Goal: Communication & Community: Answer question/provide support

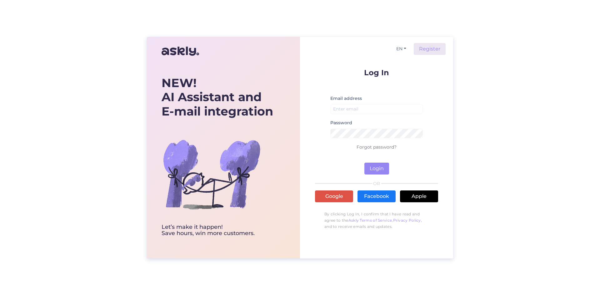
click at [368, 104] on div "Email address" at bounding box center [376, 107] width 92 height 24
click at [369, 108] on input "email" at bounding box center [376, 109] width 92 height 10
type input "[EMAIL_ADDRESS][DOMAIN_NAME]"
click at [364, 163] on button "Login" at bounding box center [376, 169] width 25 height 12
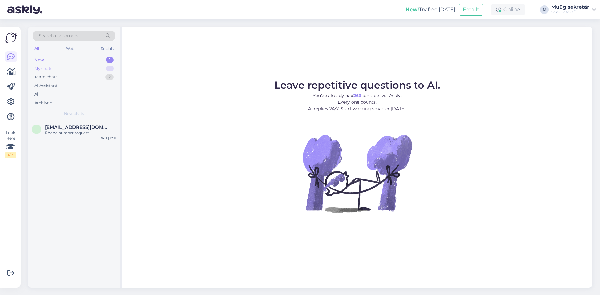
click at [45, 69] on div "My chats" at bounding box center [43, 69] width 18 height 6
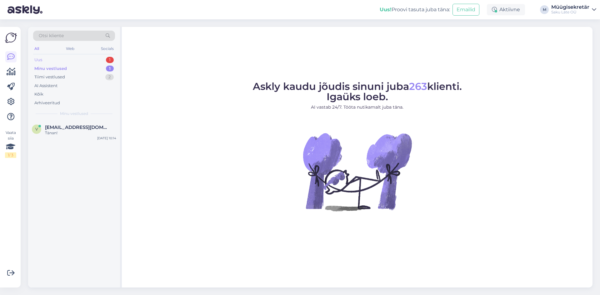
click at [41, 59] on div "Uus" at bounding box center [38, 60] width 8 height 6
click at [50, 75] on div "Tiimi vestlused" at bounding box center [49, 77] width 31 height 6
click at [49, 60] on div "Uus 1" at bounding box center [74, 60] width 82 height 9
click at [46, 76] on div "Tiimi vestlused" at bounding box center [49, 77] width 31 height 6
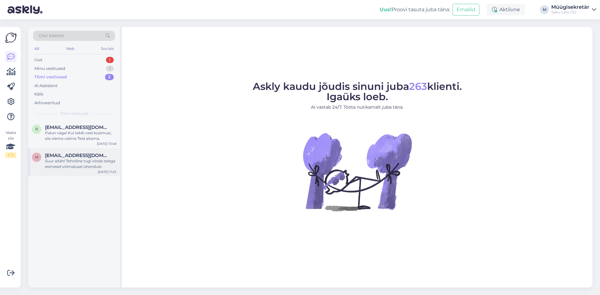
click at [74, 159] on div "Suur aitäh! Tehniline tugi võtab teiega esimesel võimalusel ühendust." at bounding box center [80, 163] width 71 height 11
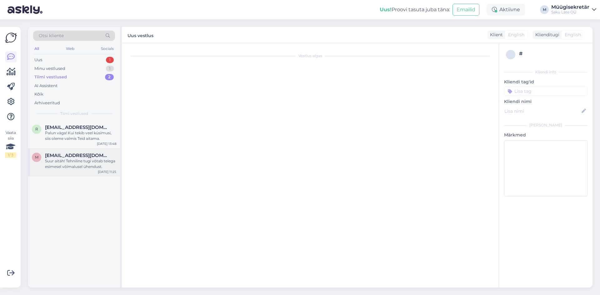
type textarea "kontakt telefon: [PHONE_NUMBER]"
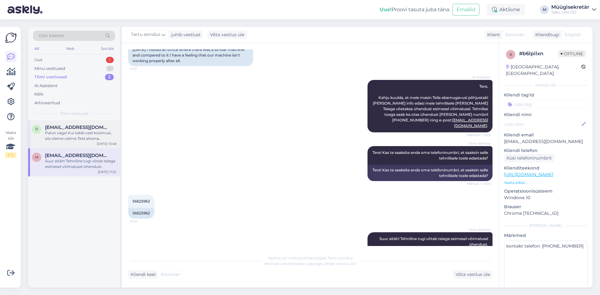
click at [73, 130] on span "[EMAIL_ADDRESS][DOMAIN_NAME]" at bounding box center [77, 128] width 65 height 6
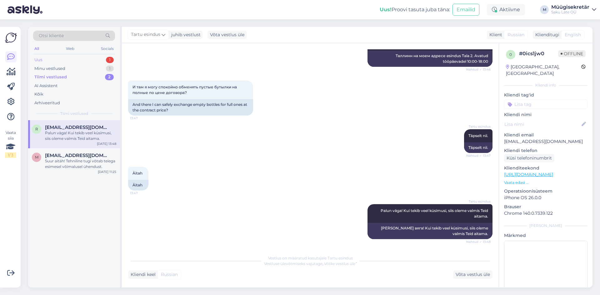
click at [57, 62] on div "Uus 1" at bounding box center [74, 60] width 82 height 9
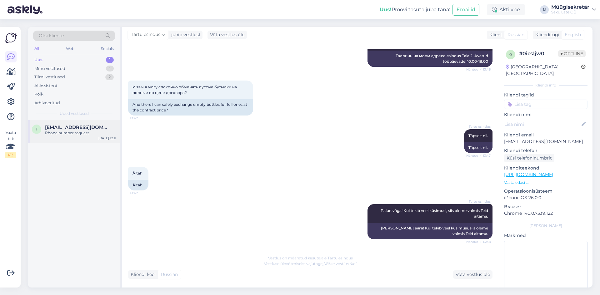
click at [67, 133] on div "Phone number request" at bounding box center [80, 133] width 71 height 6
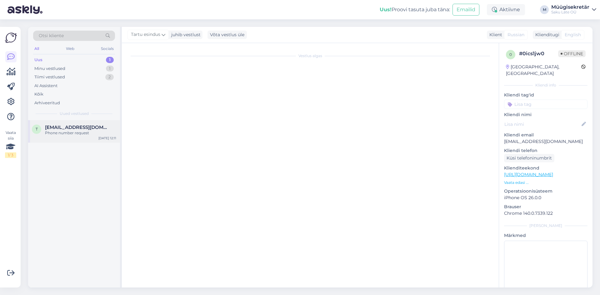
scroll to position [26, 0]
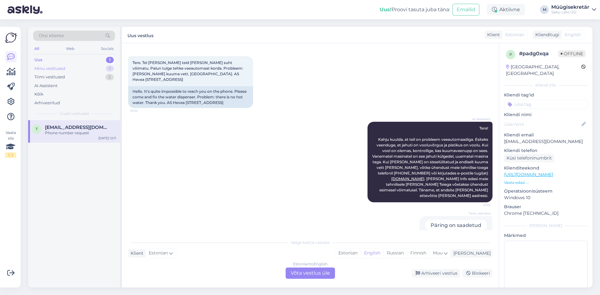
click at [55, 67] on div "Minu vestlused" at bounding box center [49, 69] width 31 height 6
